Goal: Task Accomplishment & Management: Manage account settings

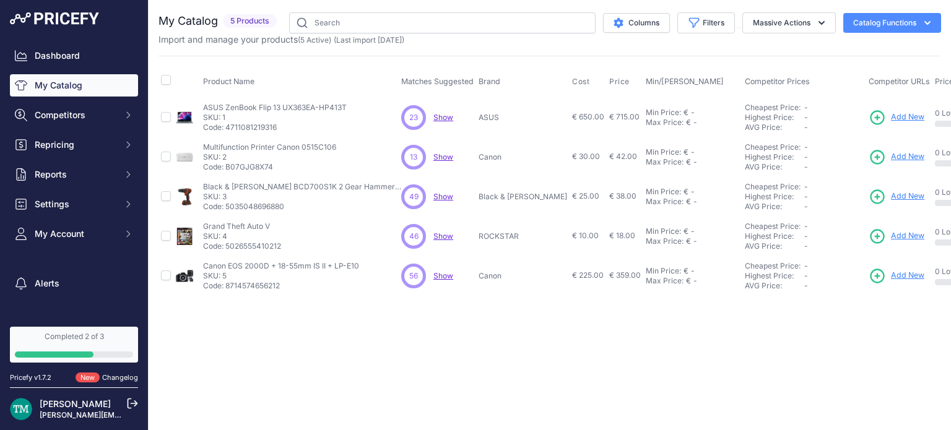
scroll to position [0, 196]
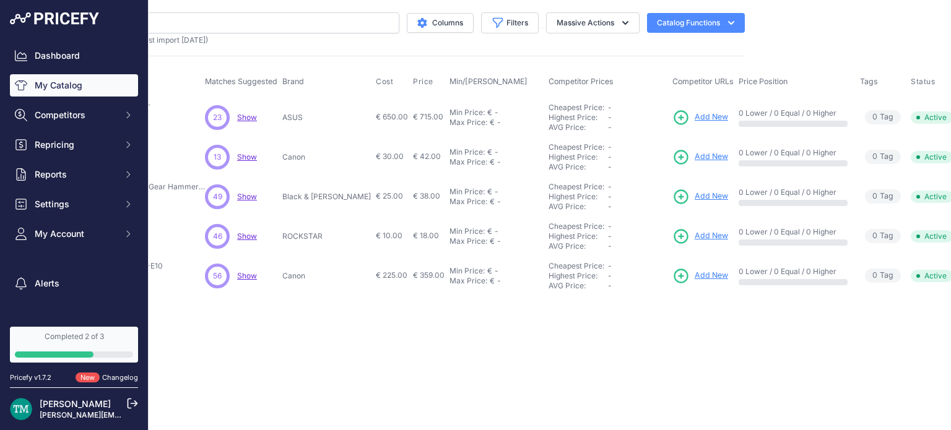
drag, startPoint x: 334, startPoint y: 82, endPoint x: 586, endPoint y: 72, distance: 251.6
click at [586, 72] on tr "Product Name Matches Suggested Brand Cost" at bounding box center [475, 81] width 1026 height 31
copy tr "Cost Price Min/Max Price Competitor Prices"
click at [673, 115] on icon at bounding box center [681, 117] width 17 height 17
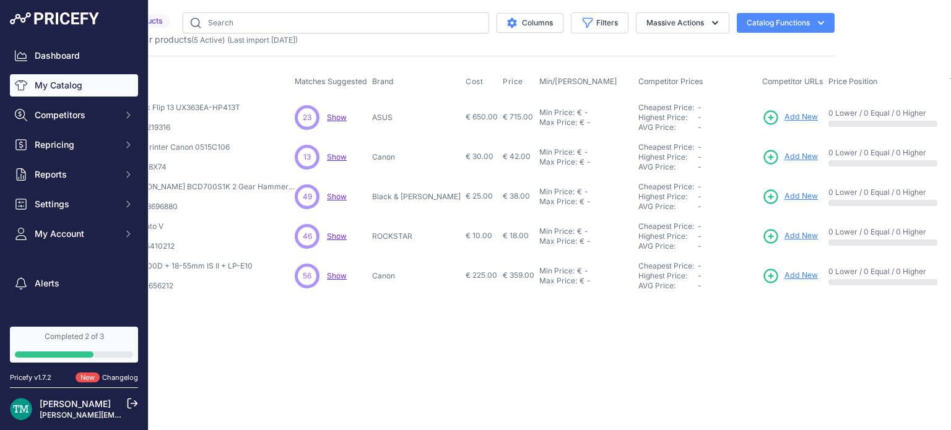
scroll to position [0, 196]
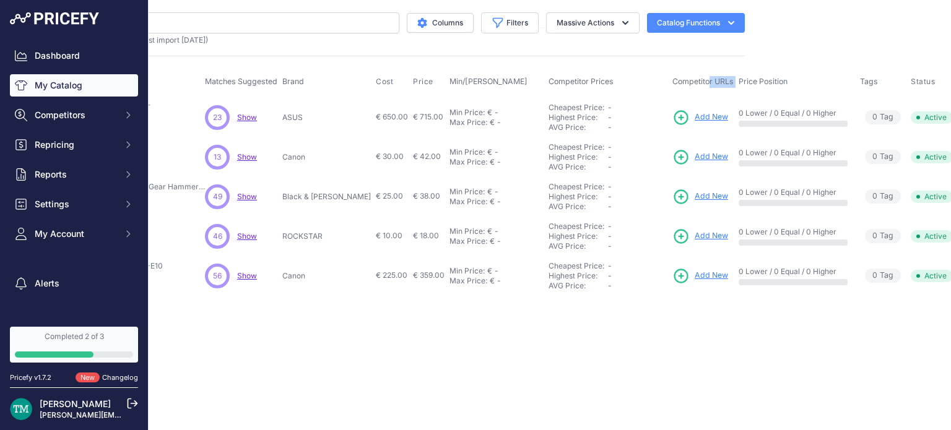
drag, startPoint x: 637, startPoint y: 79, endPoint x: 700, endPoint y: 76, distance: 63.2
click at [700, 76] on tr "Product Name Matches Suggested Brand Cost" at bounding box center [475, 81] width 1026 height 31
click at [580, 52] on div "My Catalog 5 Products" at bounding box center [353, 154] width 783 height 284
drag, startPoint x: 704, startPoint y: 81, endPoint x: 758, endPoint y: 81, distance: 54.5
click at [758, 81] on th "Price Position" at bounding box center [796, 81] width 121 height 31
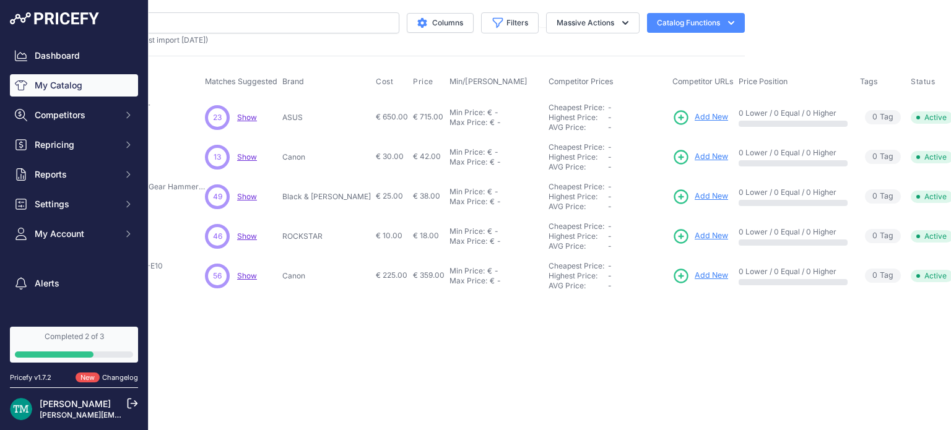
copy span "Price Position"
drag, startPoint x: 704, startPoint y: 113, endPoint x: 802, endPoint y: 108, distance: 98.6
click at [802, 108] on p "0 Lower / 0 Equal / 0 Higher" at bounding box center [793, 113] width 109 height 10
copy p "0 Lower / 0 Equal / 0 Higher"
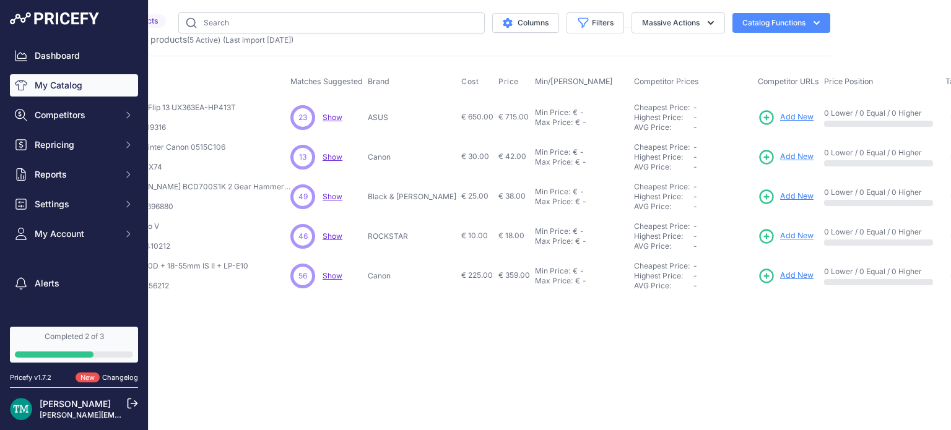
scroll to position [0, 196]
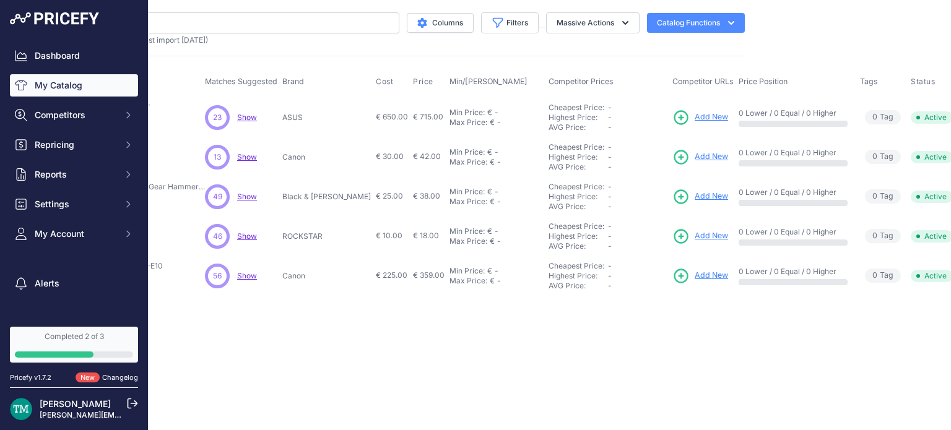
click at [911, 113] on span "Active" at bounding box center [932, 117] width 42 height 12
click at [911, 116] on span "Active" at bounding box center [932, 117] width 42 height 12
click at [906, 148] on button "Disable" at bounding box center [945, 144] width 79 height 20
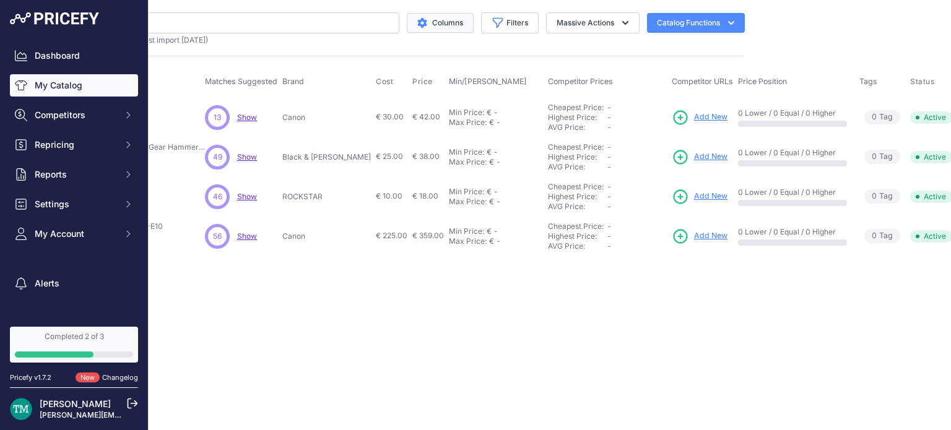
click at [438, 27] on button "Columns" at bounding box center [440, 23] width 67 height 20
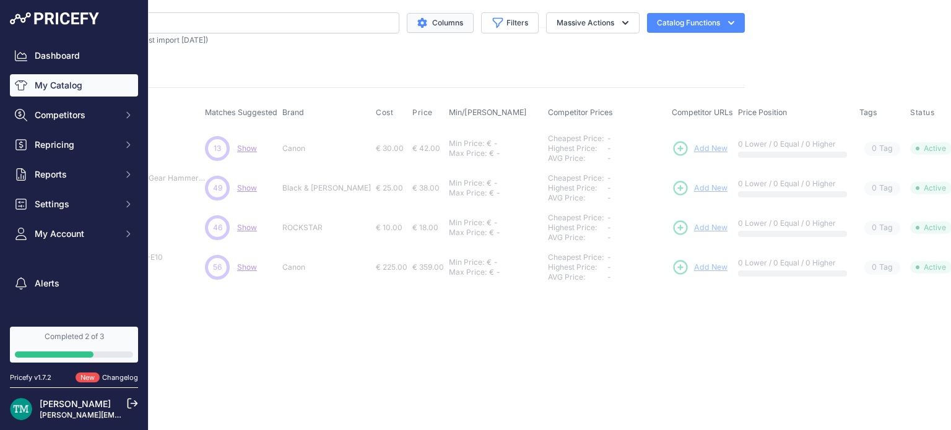
click at [438, 27] on button "Columns" at bounding box center [440, 23] width 67 height 20
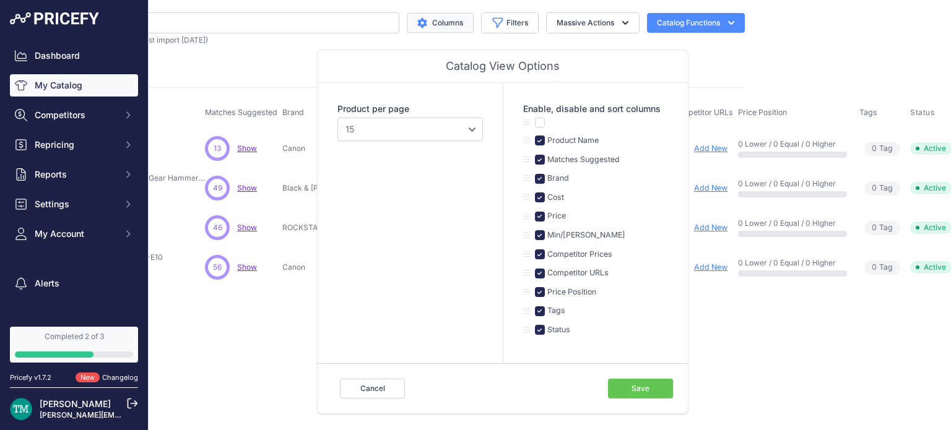
scroll to position [0, 5]
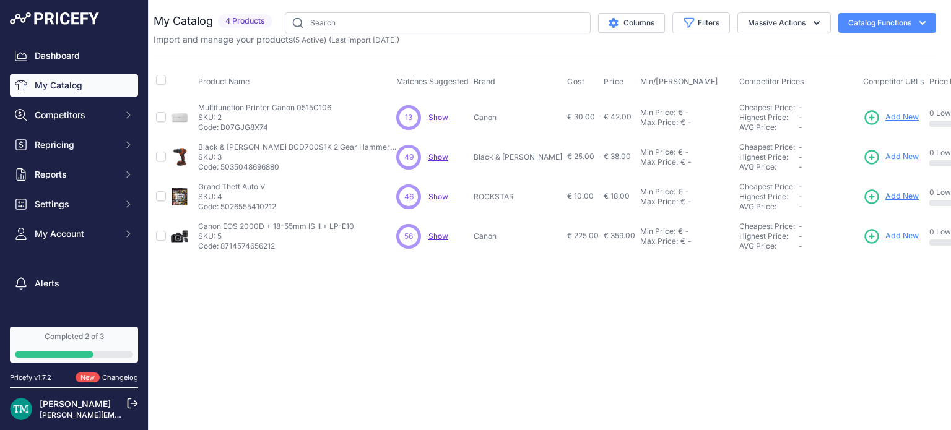
click at [741, 167] on div "AVG Price:" at bounding box center [768, 167] width 59 height 10
click at [692, 24] on icon "button" at bounding box center [689, 23] width 12 height 12
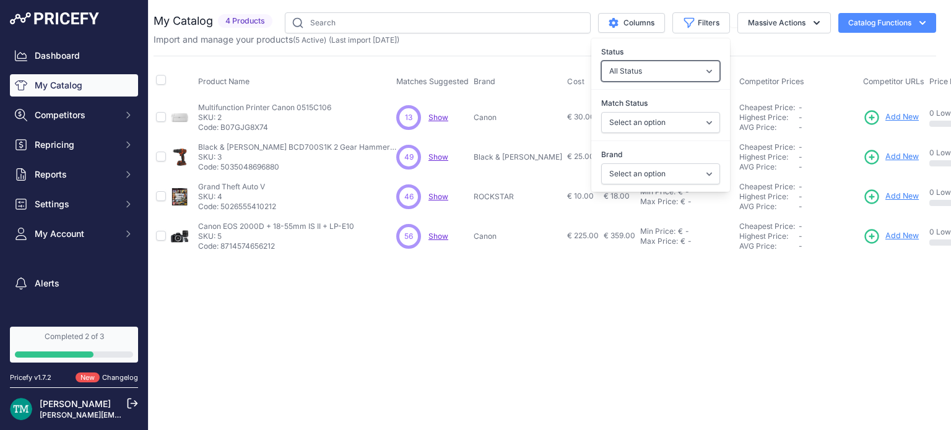
click at [666, 64] on select "All Status Only Enabled Only Disabled" at bounding box center [660, 71] width 119 height 21
select select "0"
click at [601, 61] on select "All Status Only Enabled Only Disabled" at bounding box center [660, 71] width 119 height 21
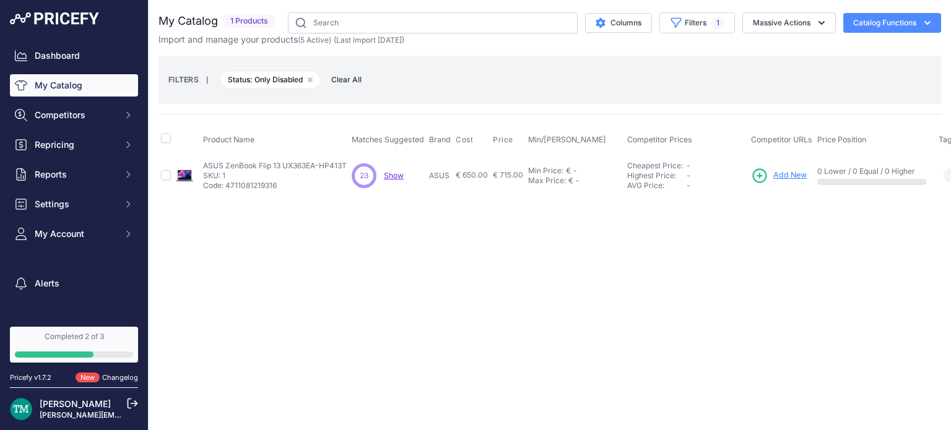
click at [716, 290] on div "Close You are not connected to the internet." at bounding box center [550, 215] width 803 height 430
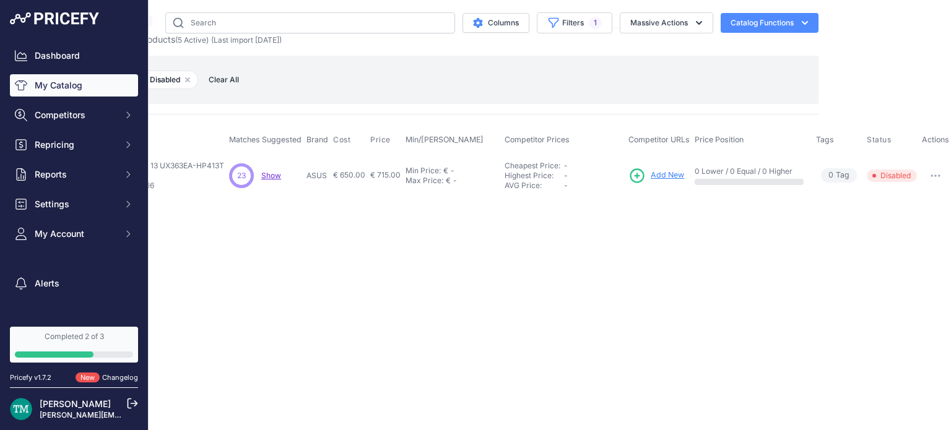
click at [935, 175] on icon "button" at bounding box center [935, 175] width 1 height 1
click at [899, 199] on button "Enable" at bounding box center [909, 202] width 79 height 20
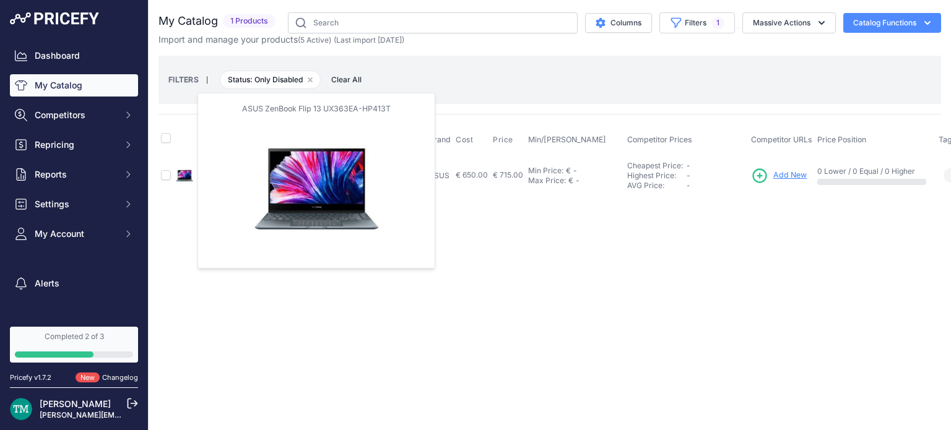
click at [183, 177] on img at bounding box center [184, 175] width 17 height 17
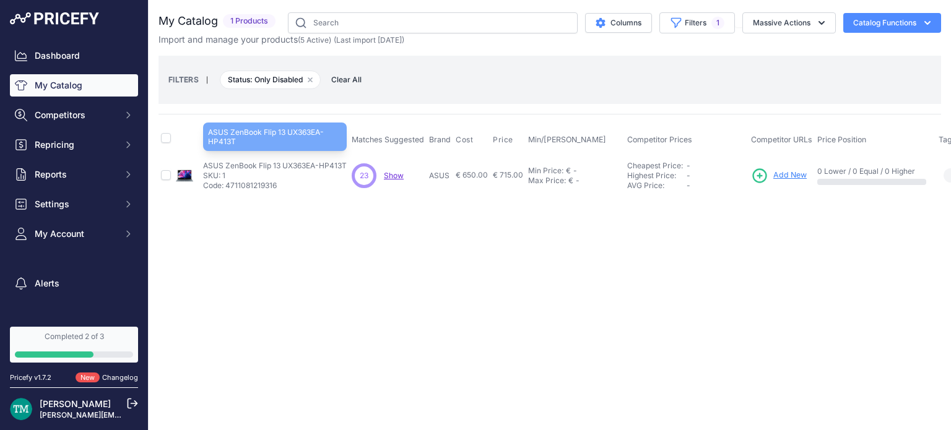
click at [263, 165] on p "ASUS ZenBook Flip 13 UX363EA-HP413T" at bounding box center [275, 166] width 144 height 10
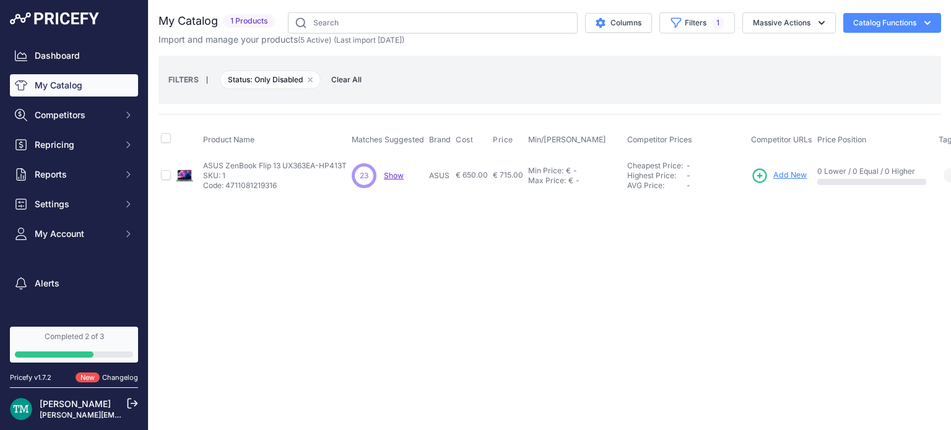
click at [403, 231] on div "Close You are not connected to the internet." at bounding box center [550, 215] width 803 height 430
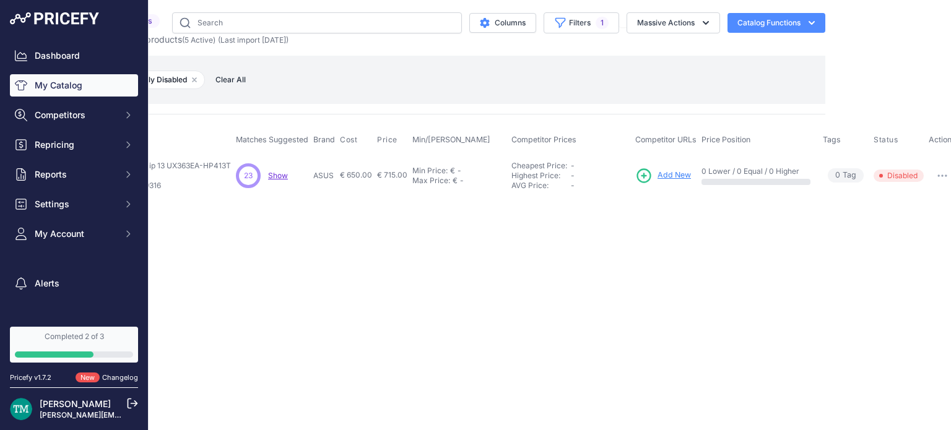
scroll to position [0, 123]
click at [814, 136] on th "Tags" at bounding box center [839, 139] width 51 height 31
click at [829, 174] on span "0" at bounding box center [831, 176] width 5 height 12
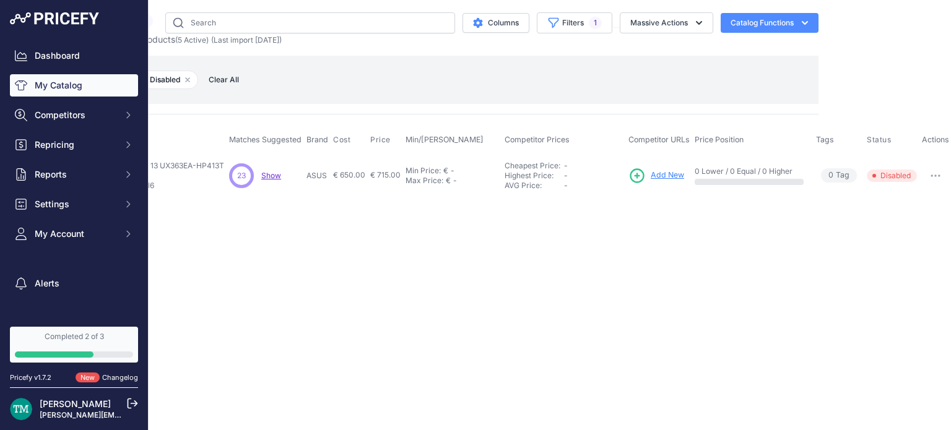
click at [826, 140] on span "Tags" at bounding box center [825, 139] width 18 height 9
copy span "Tags"
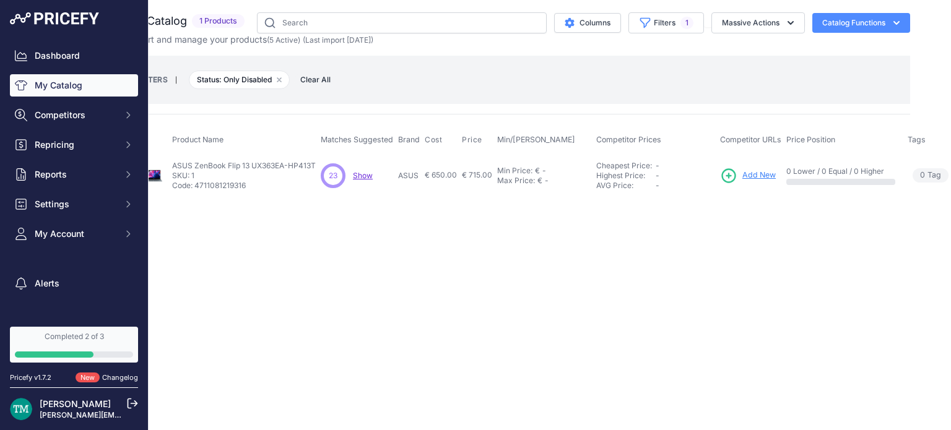
scroll to position [0, 0]
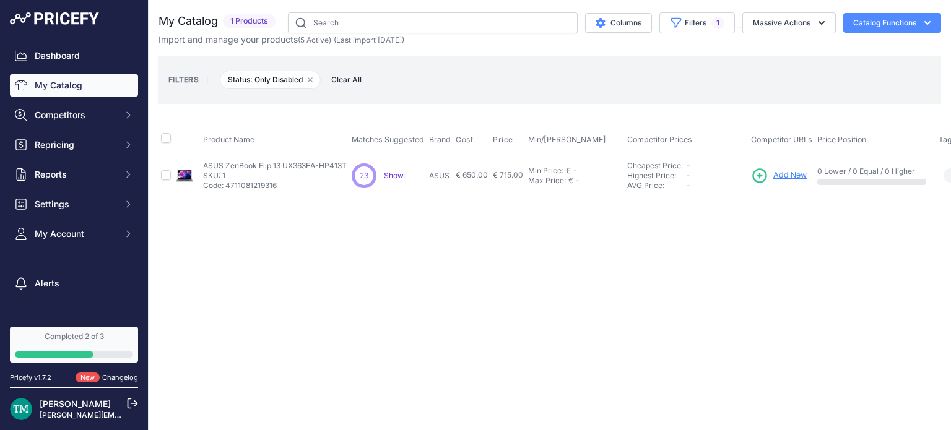
click at [486, 330] on div "Close You are not connected to the internet." at bounding box center [550, 215] width 803 height 430
